Goal: Information Seeking & Learning: Learn about a topic

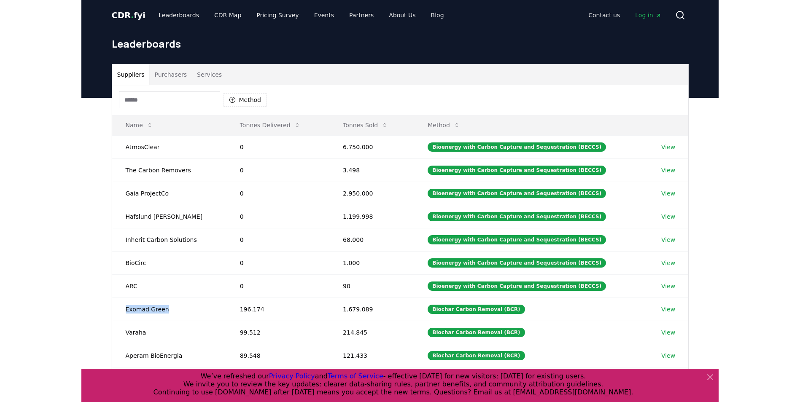
scroll to position [42, 0]
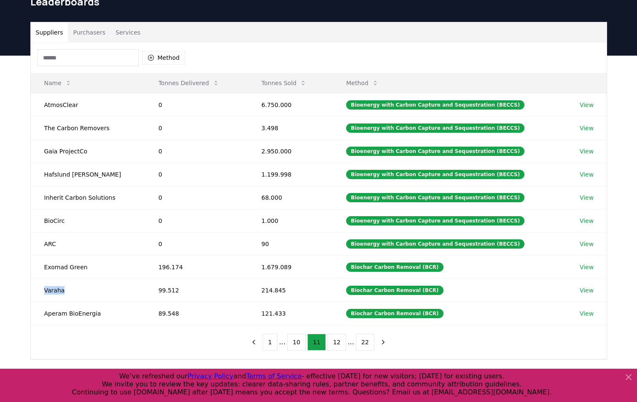
drag, startPoint x: 62, startPoint y: 290, endPoint x: 43, endPoint y: 291, distance: 19.0
click at [43, 291] on td "Varaha" at bounding box center [88, 290] width 114 height 23
copy td "Varaha"
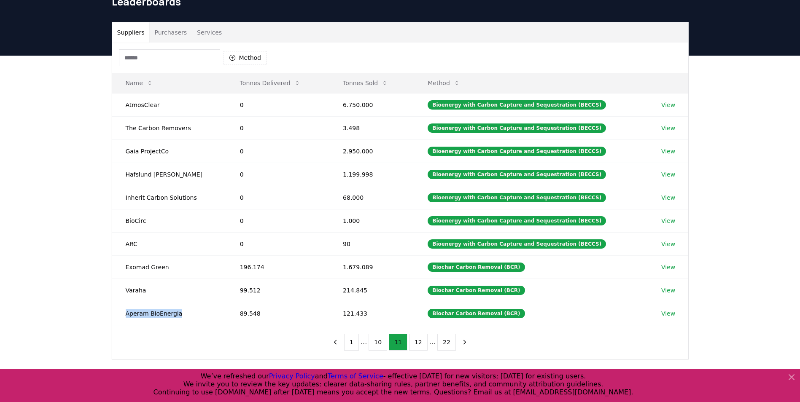
drag, startPoint x: 126, startPoint y: 315, endPoint x: 177, endPoint y: 316, distance: 51.0
click at [177, 316] on td "Aperam BioEnergia" at bounding box center [169, 313] width 114 height 23
copy td "Aperam BioEnergia"
click at [412, 341] on button "12" at bounding box center [418, 342] width 19 height 17
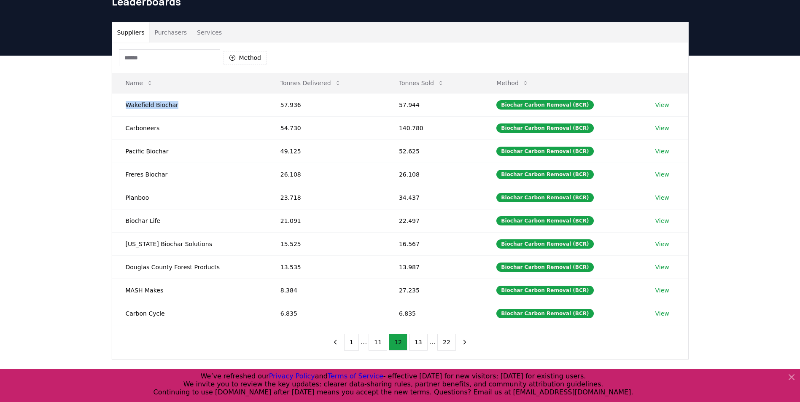
drag, startPoint x: 175, startPoint y: 106, endPoint x: 124, endPoint y: 104, distance: 51.9
click at [124, 104] on td "Wakefield Biochar" at bounding box center [189, 104] width 155 height 23
copy td "Wakefield Biochar"
drag, startPoint x: 155, startPoint y: 129, endPoint x: 127, endPoint y: 130, distance: 28.3
click at [127, 130] on td "Carboneers" at bounding box center [189, 127] width 155 height 23
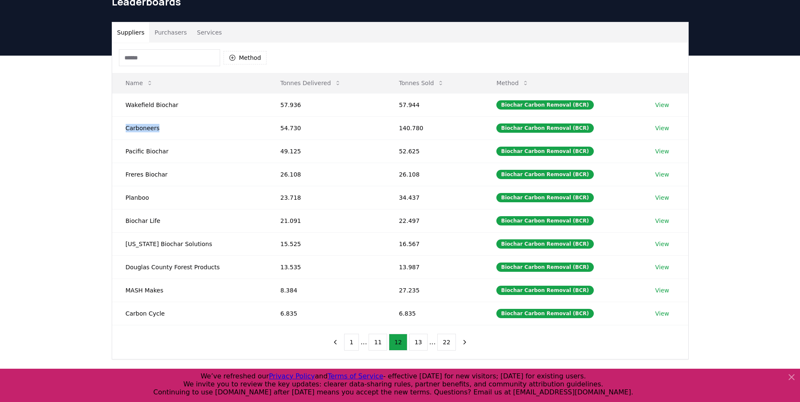
copy td "Carboneers"
drag, startPoint x: 165, startPoint y: 152, endPoint x: 126, endPoint y: 149, distance: 38.9
click at [126, 149] on td "Pacific Biochar" at bounding box center [189, 151] width 155 height 23
copy td "Pacific Biochar"
drag, startPoint x: 162, startPoint y: 175, endPoint x: 123, endPoint y: 170, distance: 39.9
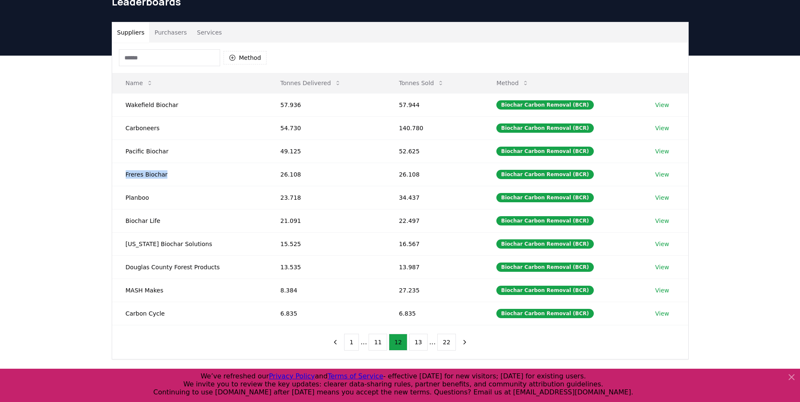
click at [123, 170] on td "Freres Biochar" at bounding box center [189, 174] width 155 height 23
copy td "Freres Biochar"
drag, startPoint x: 146, startPoint y: 197, endPoint x: 123, endPoint y: 198, distance: 22.8
click at [123, 198] on td "Planboo" at bounding box center [189, 197] width 155 height 23
copy td "Planboo"
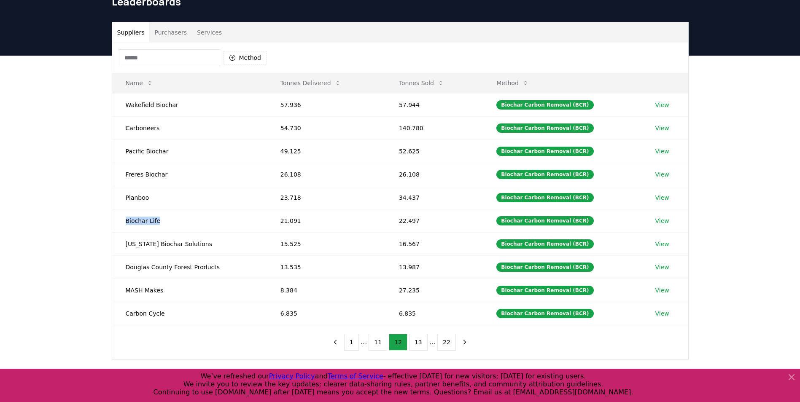
drag, startPoint x: 156, startPoint y: 221, endPoint x: 124, endPoint y: 222, distance: 32.5
click at [124, 222] on td "Biochar Life" at bounding box center [189, 220] width 155 height 23
copy td "Biochar Life"
drag, startPoint x: 193, startPoint y: 245, endPoint x: 116, endPoint y: 246, distance: 76.8
click at [116, 246] on td "[US_STATE] Biochar Solutions" at bounding box center [189, 243] width 155 height 23
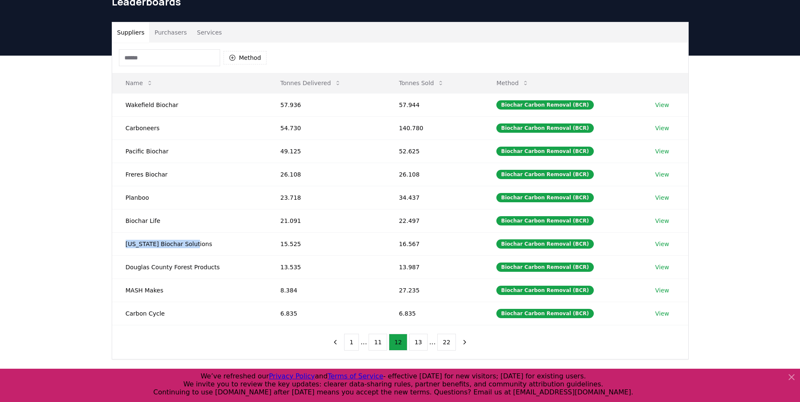
copy td "[US_STATE] Biochar Solutions"
